Goal: Transaction & Acquisition: Purchase product/service

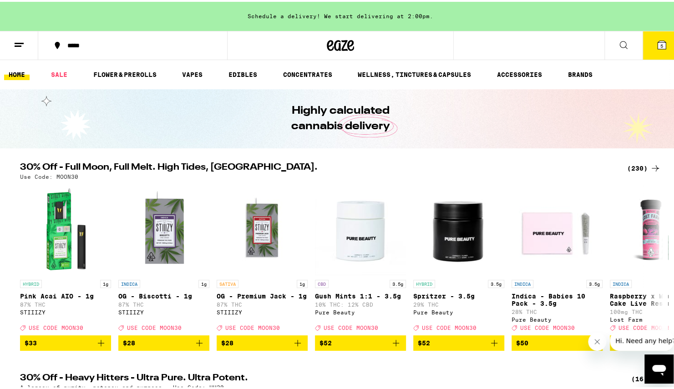
click at [656, 48] on icon at bounding box center [661, 43] width 11 height 11
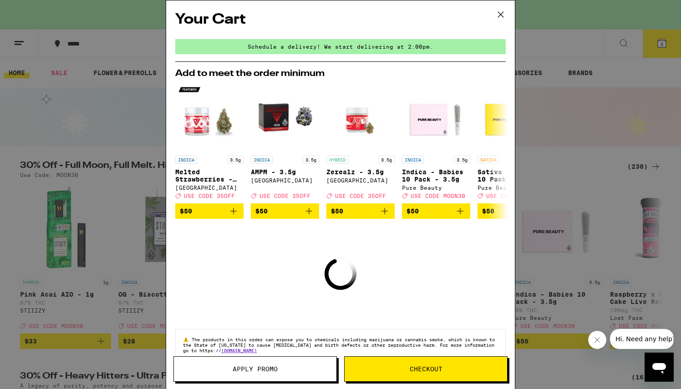
click at [502, 12] on icon at bounding box center [501, 15] width 14 height 14
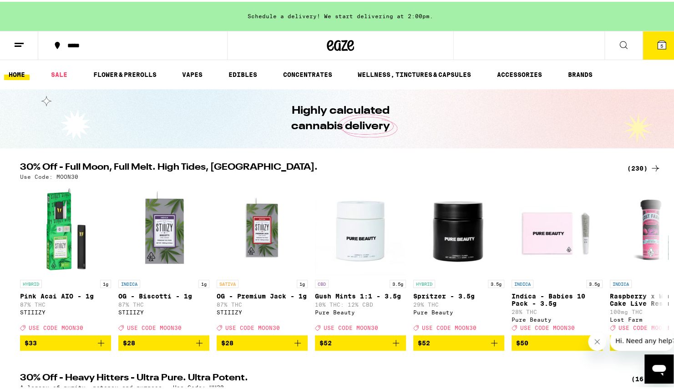
click at [653, 50] on button "5" at bounding box center [661, 44] width 38 height 28
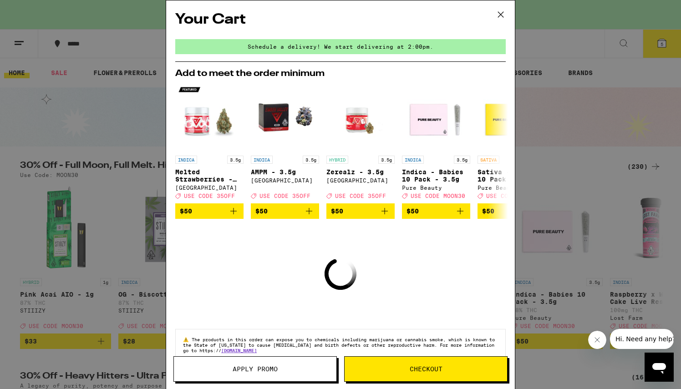
click at [359, 49] on div "Schedule a delivery! We start delivering at 2:00pm." at bounding box center [340, 46] width 330 height 15
click at [501, 15] on icon at bounding box center [500, 14] width 5 height 5
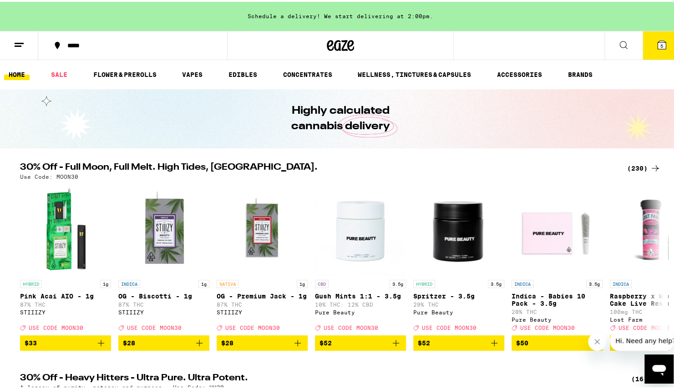
click at [501, 15] on div "Schedule a delivery! We start delivering at 2:00pm." at bounding box center [340, 14] width 681 height 29
click at [657, 45] on icon at bounding box center [661, 43] width 8 height 8
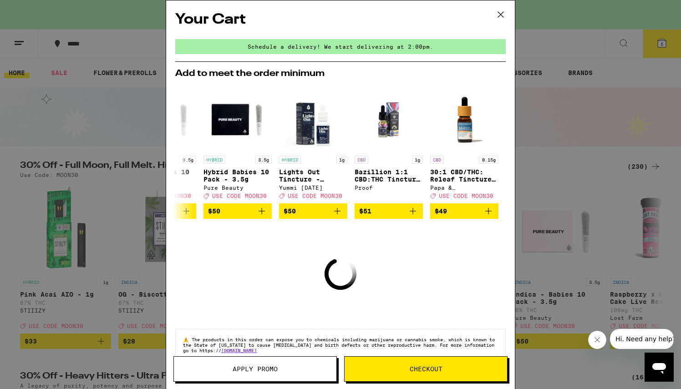
click at [500, 11] on icon at bounding box center [501, 15] width 14 height 14
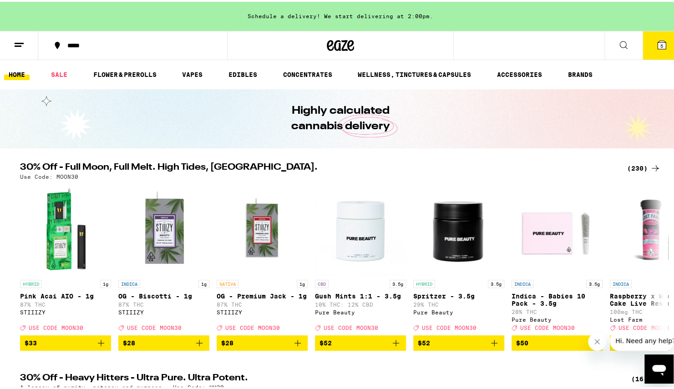
click at [656, 47] on icon at bounding box center [661, 43] width 11 height 11
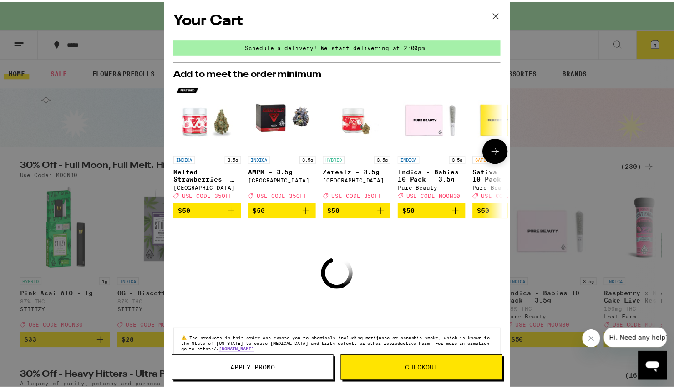
scroll to position [22, 0]
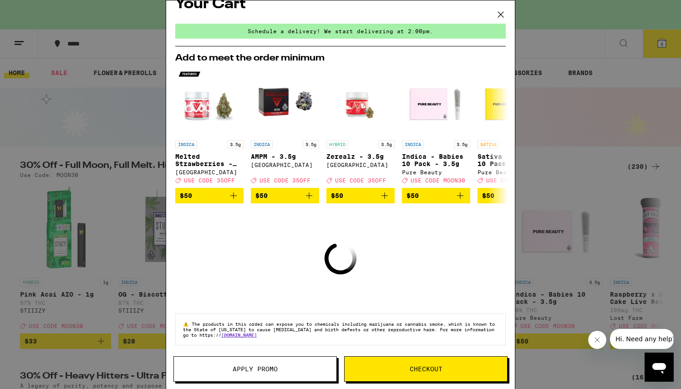
click at [387, 374] on button "Checkout" at bounding box center [425, 368] width 163 height 25
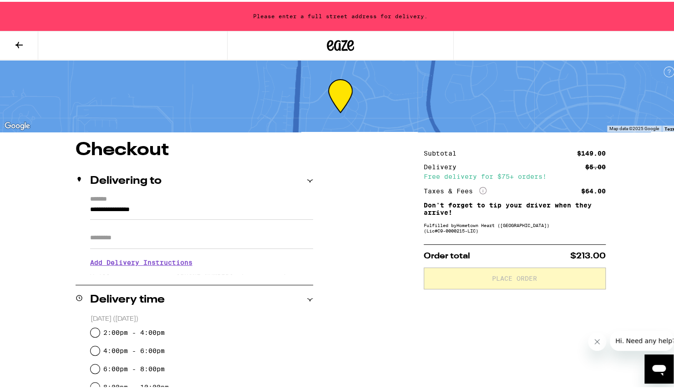
click at [22, 45] on icon at bounding box center [19, 43] width 11 height 11
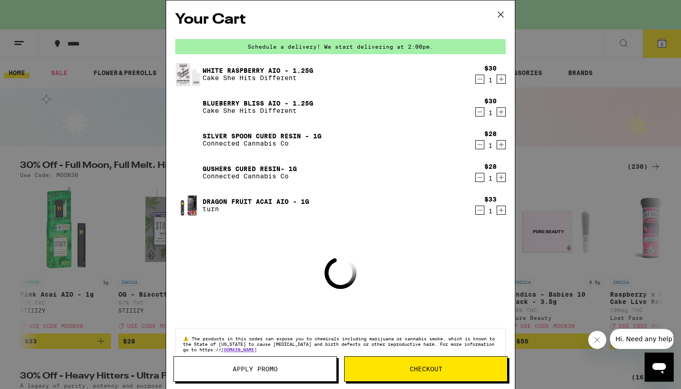
click at [498, 14] on icon at bounding box center [501, 15] width 14 height 14
click at [500, 13] on icon at bounding box center [501, 15] width 14 height 14
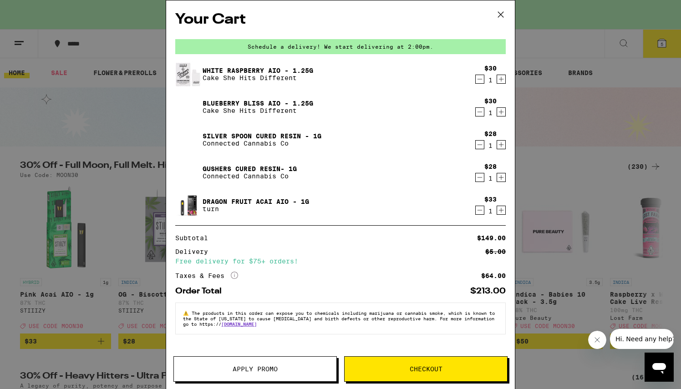
click at [500, 13] on div "Your Cart Schedule a delivery! We start delivering at 2:00pm. White Raspberry A…" at bounding box center [340, 194] width 681 height 389
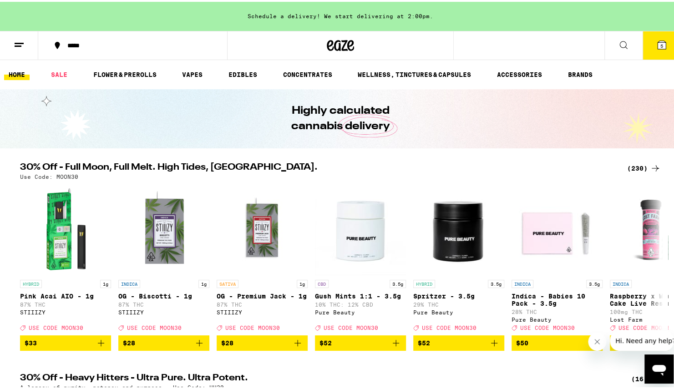
click at [197, 69] on div "Your Cart Schedule a delivery! We start delivering at 2:00pm. White Raspberry A…" at bounding box center [340, 194] width 681 height 389
click at [195, 75] on link "VAPES" at bounding box center [192, 72] width 30 height 11
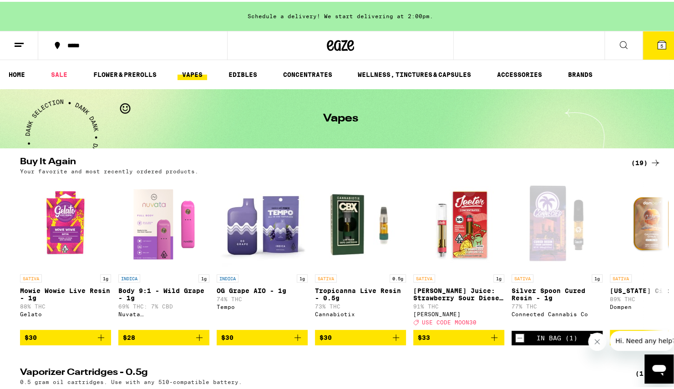
click at [59, 79] on ul "HOME SALE FLOWER & PREROLLS VAPES EDIBLES CONCENTRATES WELLNESS, TINCTURES & CA…" at bounding box center [340, 72] width 681 height 29
click at [60, 75] on link "SALE" at bounding box center [58, 72] width 25 height 11
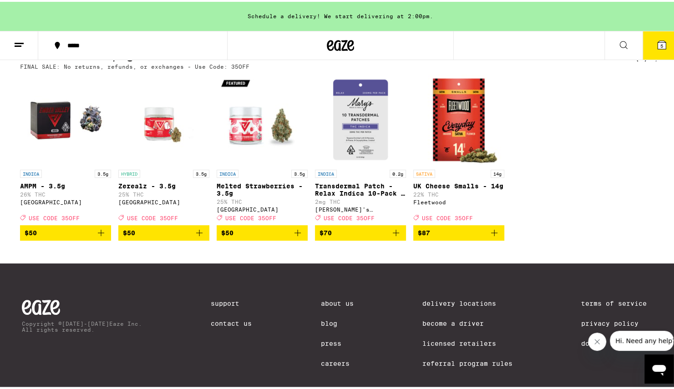
scroll to position [526, 0]
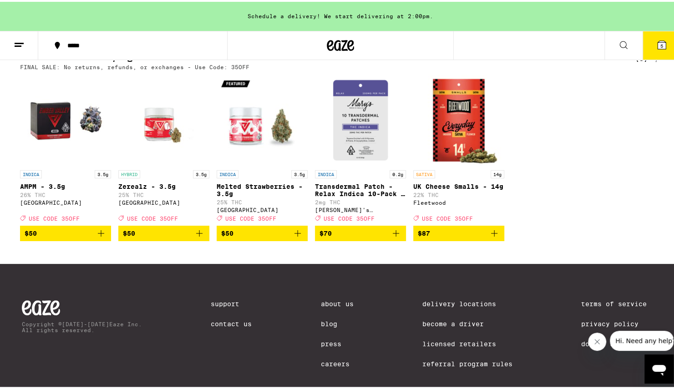
drag, startPoint x: 60, startPoint y: 75, endPoint x: 550, endPoint y: 125, distance: 492.6
click at [550, 125] on div "INDICA 3.5g AMPM - 3.5g 26% THC Ember Valley Deal Created with Sketch. USE CODE…" at bounding box center [340, 156] width 655 height 167
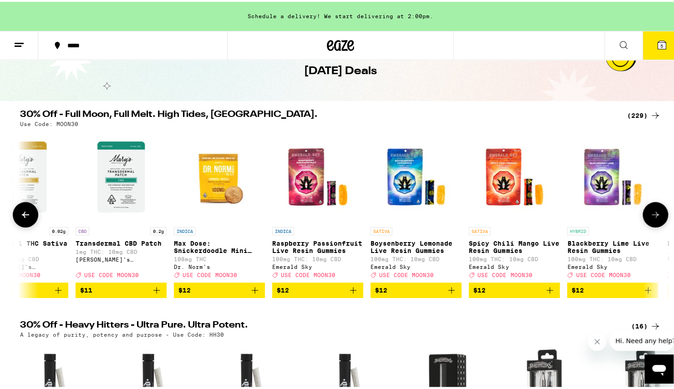
scroll to position [0, 4564]
click at [487, 294] on span "$12" at bounding box center [514, 288] width 82 height 11
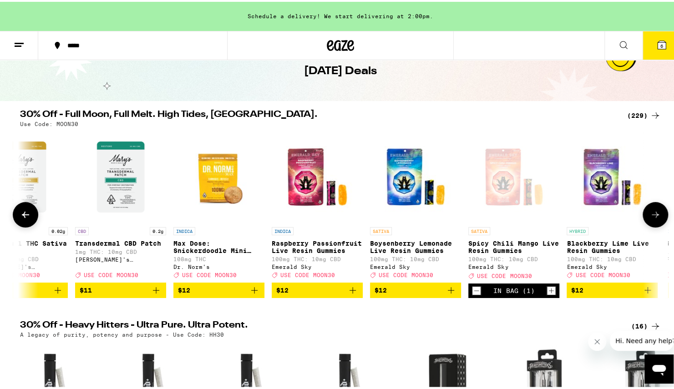
click at [445, 294] on icon "Add to bag" at bounding box center [450, 288] width 11 height 11
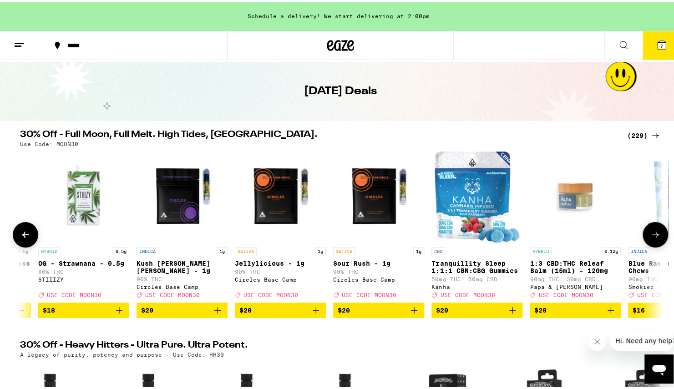
scroll to position [0, 10695]
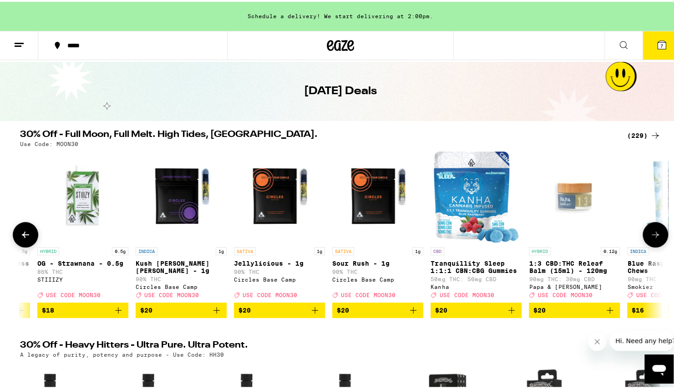
click at [312, 314] on icon "Add to bag" at bounding box center [314, 308] width 11 height 11
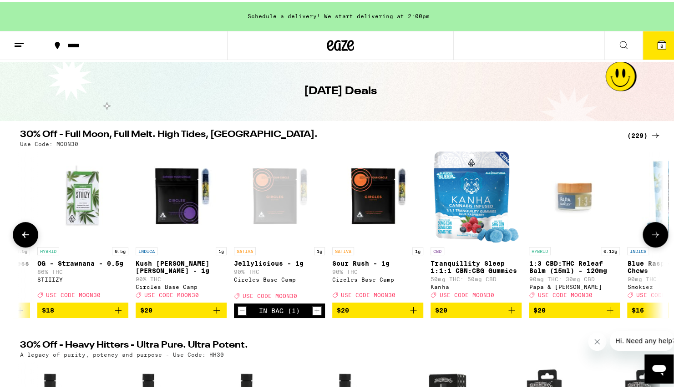
click at [413, 314] on icon "Add to bag" at bounding box center [413, 308] width 11 height 11
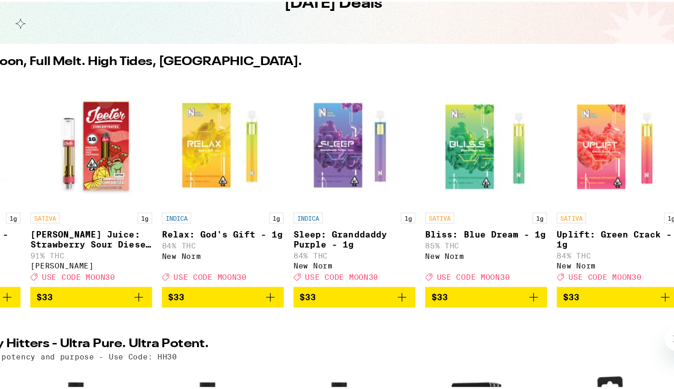
scroll to position [0, 16613]
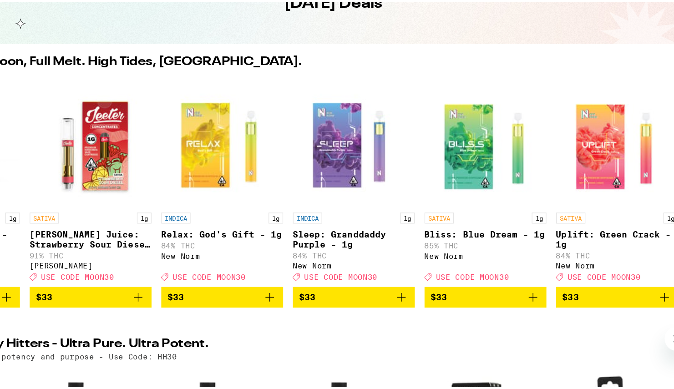
click at [447, 317] on button "$33" at bounding box center [454, 308] width 91 height 15
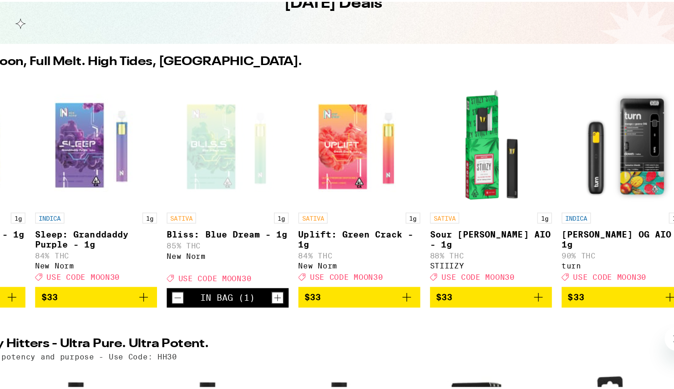
scroll to position [0, 16856]
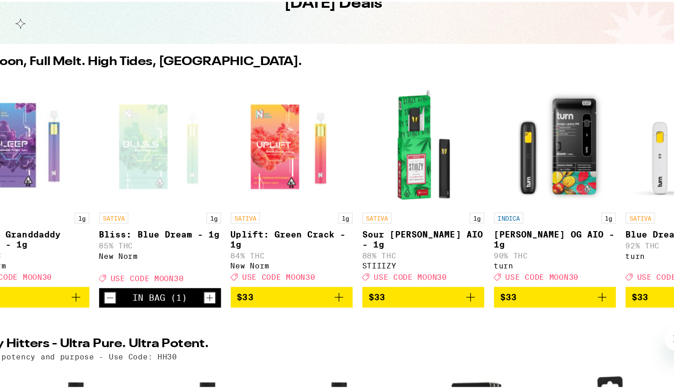
click at [315, 314] on span "$33" at bounding box center [309, 308] width 82 height 11
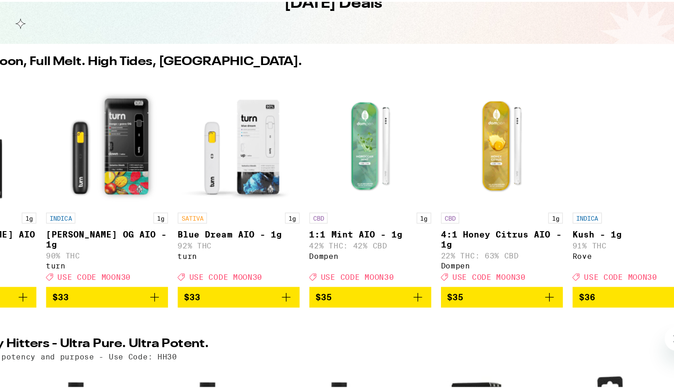
scroll to position [0, 17189]
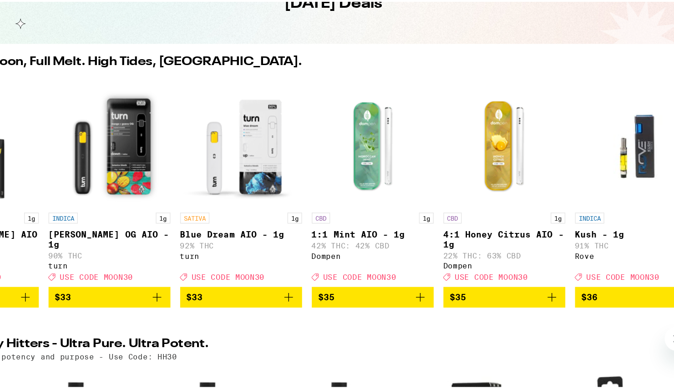
click at [290, 314] on span "$33" at bounding box center [272, 308] width 82 height 11
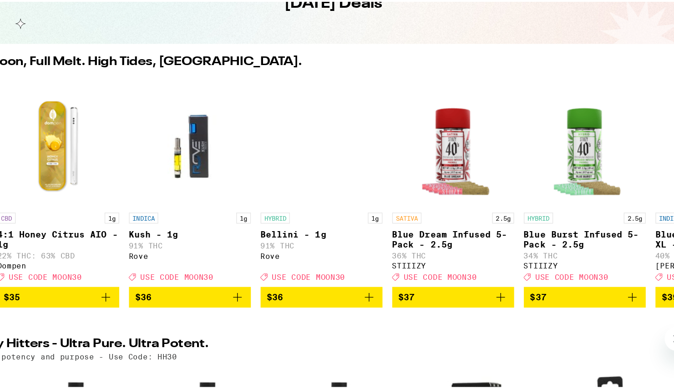
scroll to position [0, 17522]
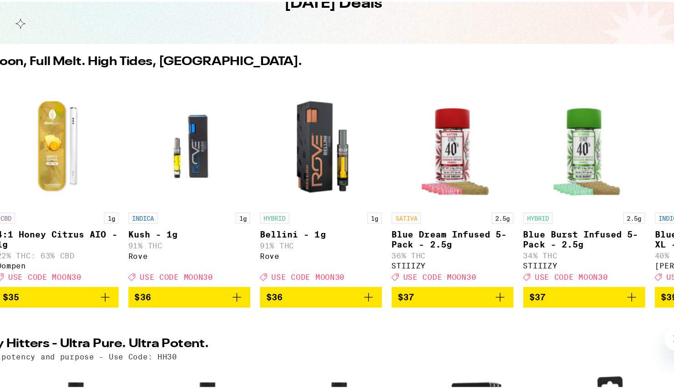
click at [321, 314] on span "$36" at bounding box center [331, 308] width 82 height 11
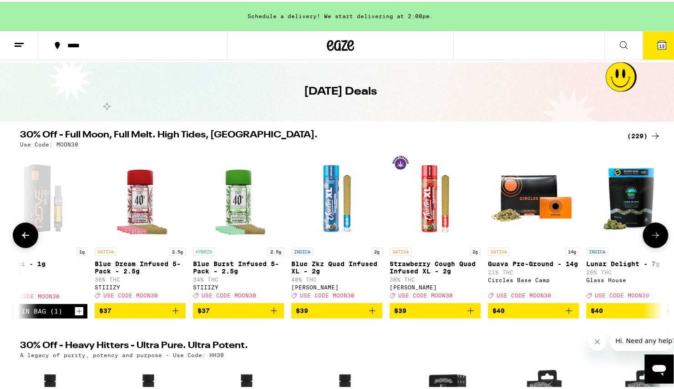
scroll to position [0, 17831]
